Goal: Information Seeking & Learning: Learn about a topic

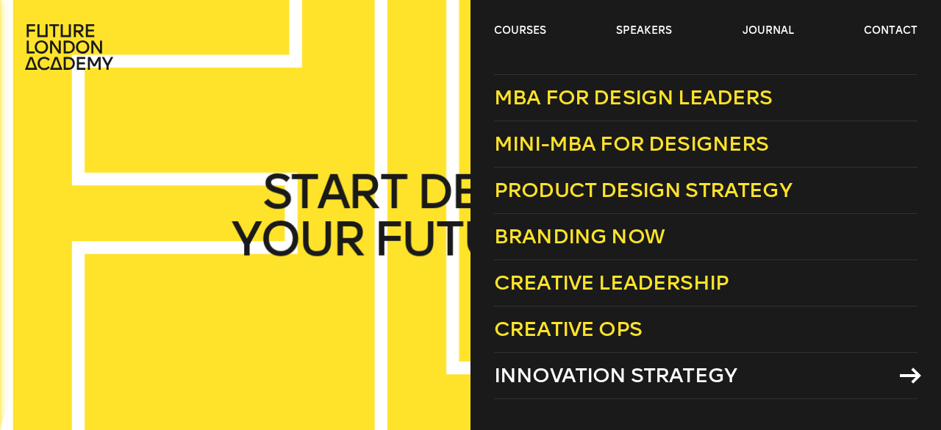
click at [606, 376] on span "Innovation Strategy" at bounding box center [615, 375] width 243 height 24
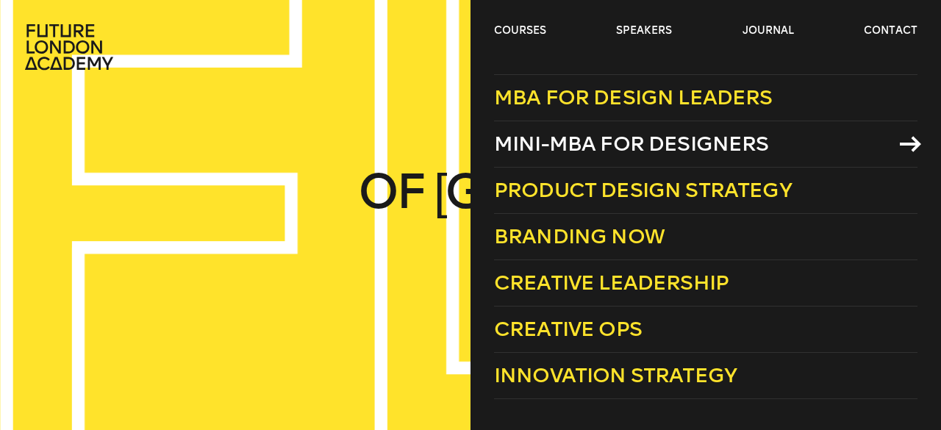
click at [652, 140] on span "Mini-MBA for Designers" at bounding box center [631, 144] width 275 height 24
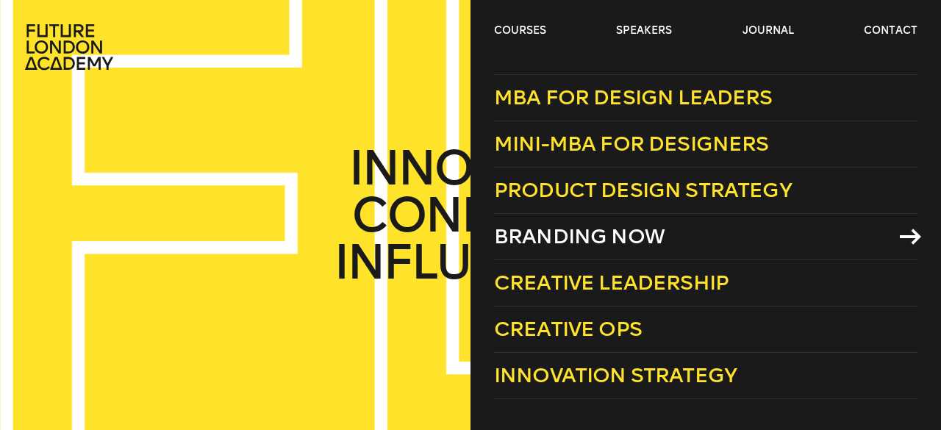
click at [594, 236] on span "Branding Now" at bounding box center [579, 236] width 171 height 24
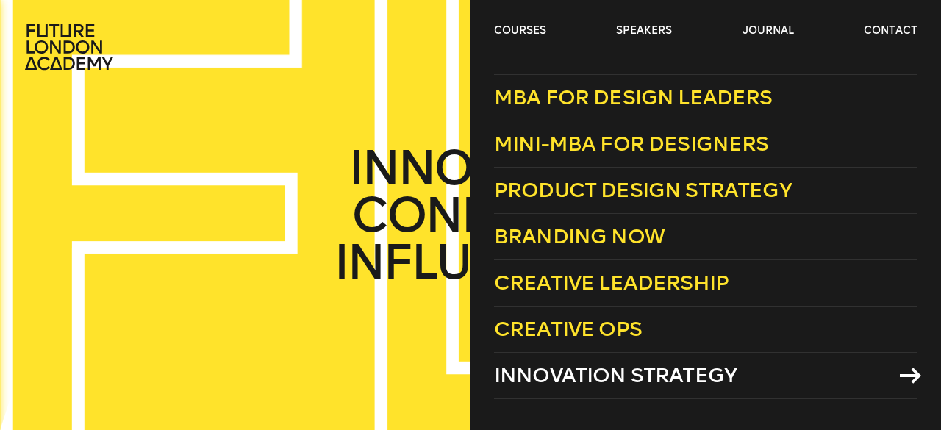
click at [571, 370] on span "Innovation Strategy" at bounding box center [615, 375] width 243 height 24
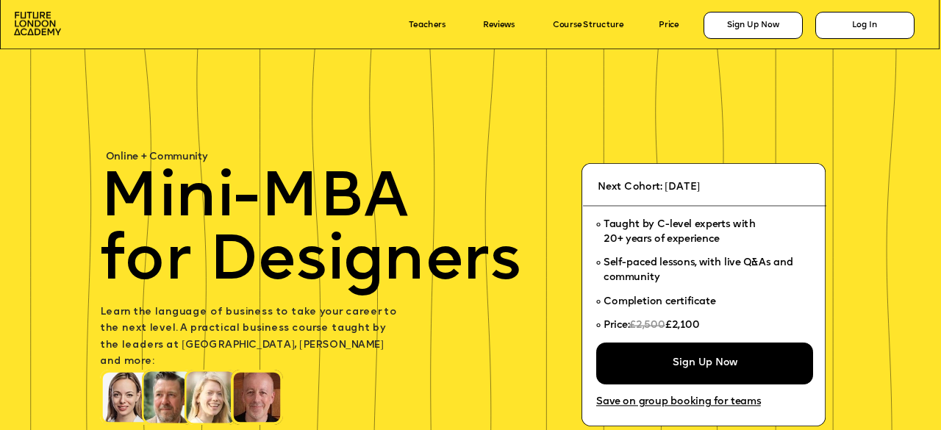
scroll to position [73, 0]
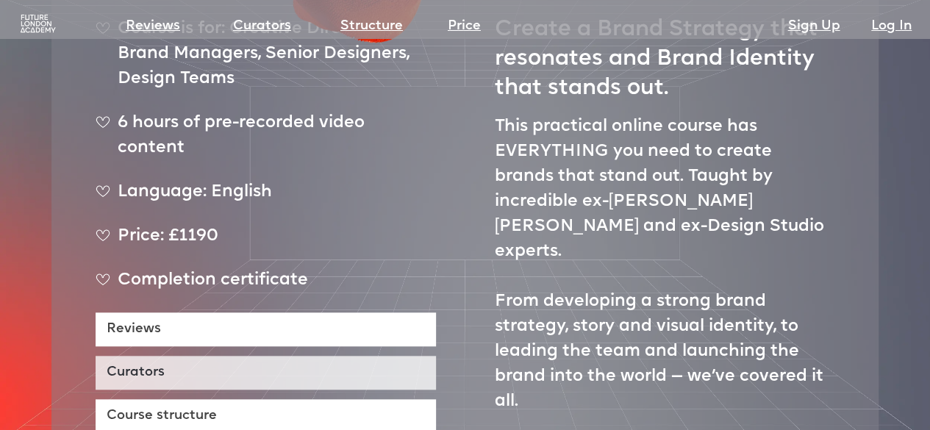
scroll to position [588, 0]
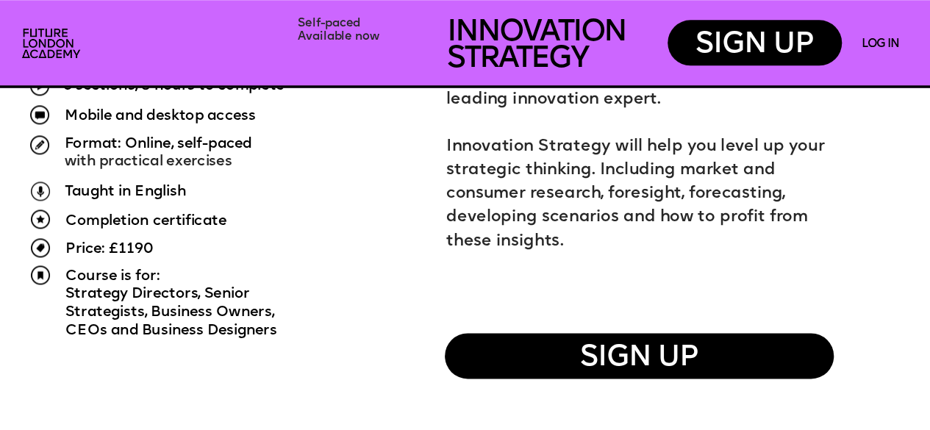
scroll to position [1029, 0]
